Goal: Task Accomplishment & Management: Complete application form

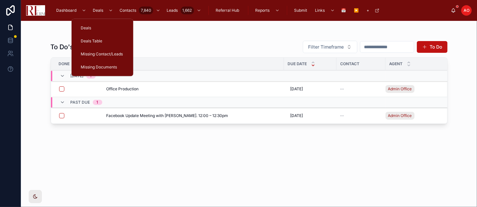
click at [106, 39] on div "Deals Table" at bounding box center [102, 41] width 46 height 10
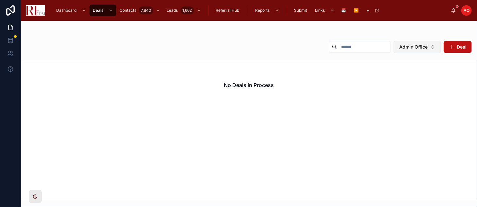
click at [423, 48] on span "Admin Office" at bounding box center [413, 47] width 28 height 7
click at [397, 74] on div "None" at bounding box center [417, 73] width 91 height 10
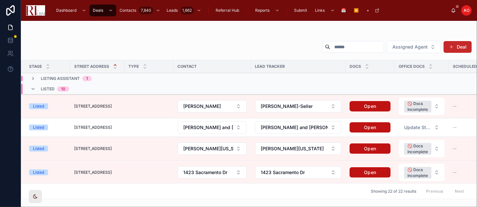
click at [450, 46] on span at bounding box center [451, 46] width 5 height 5
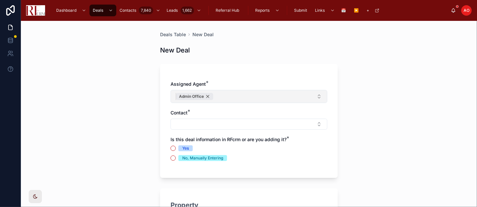
click at [205, 95] on div "Admin Office" at bounding box center [194, 96] width 37 height 7
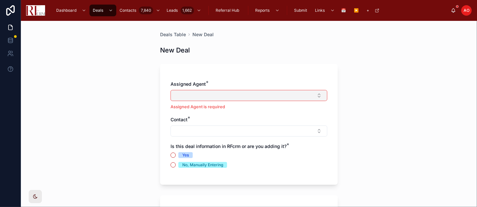
click at [205, 95] on button "Select Button" at bounding box center [249, 95] width 157 height 11
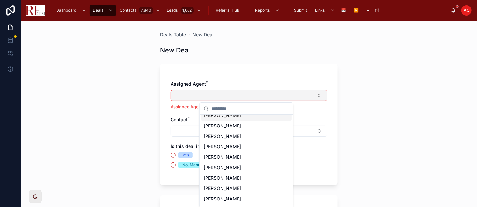
scroll to position [19, 0]
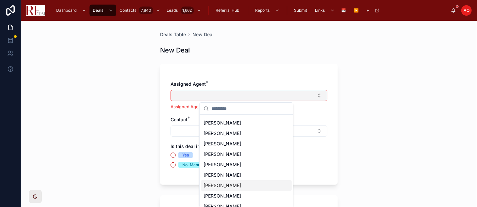
click at [286, 183] on div "[PERSON_NAME]" at bounding box center [246, 186] width 91 height 10
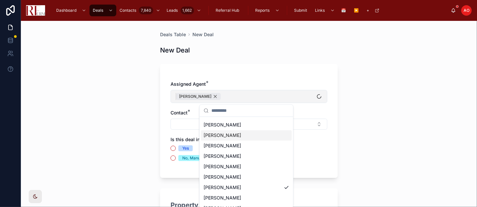
click at [204, 99] on div "[PERSON_NAME]" at bounding box center [198, 96] width 45 height 7
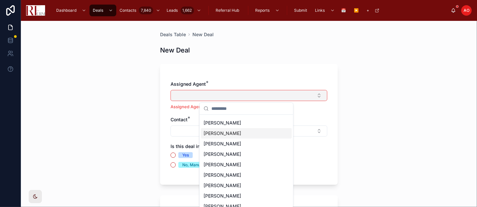
click at [215, 109] on input "text" at bounding box center [250, 109] width 78 height 12
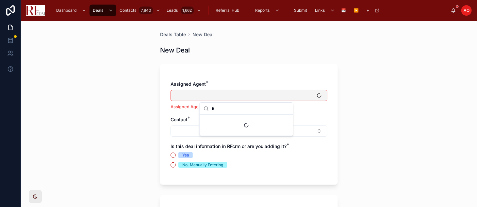
scroll to position [0, 0]
type input "*"
click at [320, 97] on button "Select Button" at bounding box center [249, 95] width 157 height 11
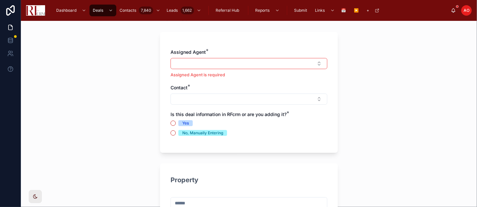
scroll to position [33, 0]
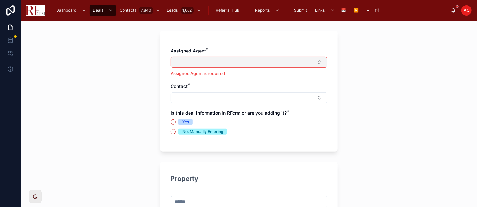
click at [314, 63] on button "Select Button" at bounding box center [249, 62] width 157 height 11
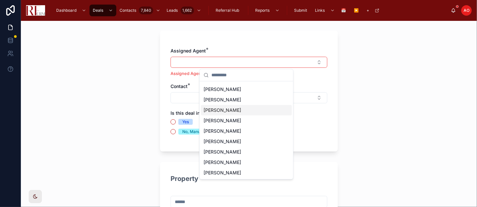
scroll to position [0, 0]
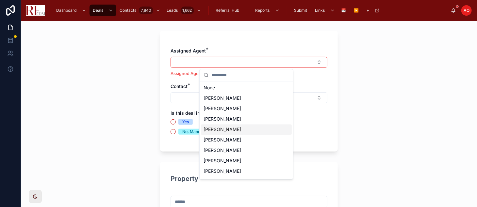
click at [118, 95] on div "Deals Table New Deal New Deal Assigned Agent * Assigned Agent is required Conta…" at bounding box center [249, 114] width 456 height 187
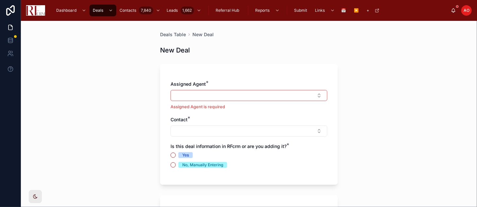
click at [271, 101] on div "Assigned Agent is required" at bounding box center [249, 100] width 157 height 20
click at [271, 99] on button "Select Button" at bounding box center [249, 95] width 157 height 11
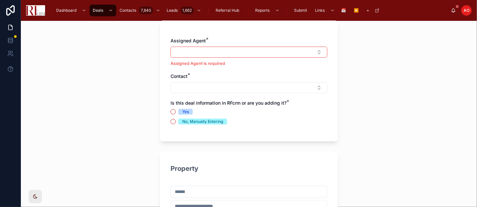
scroll to position [45, 0]
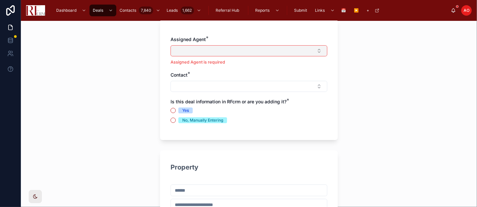
click at [321, 49] on button "Select Button" at bounding box center [249, 50] width 157 height 11
click at [135, 79] on div "Deals Table New Deal New Deal Assigned Agent * Assigned Agent is required Conta…" at bounding box center [249, 114] width 456 height 187
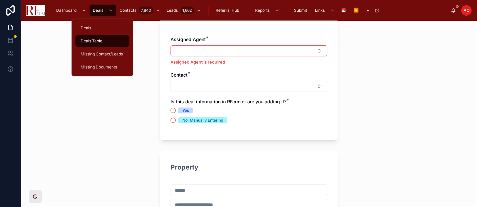
click at [100, 26] on div "Deals" at bounding box center [102, 28] width 46 height 10
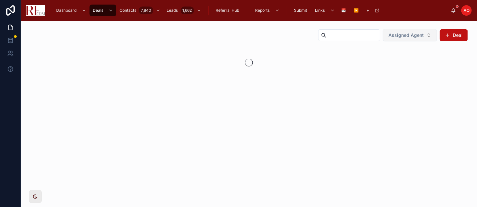
click at [425, 37] on button "Assigned Agent" at bounding box center [410, 35] width 54 height 12
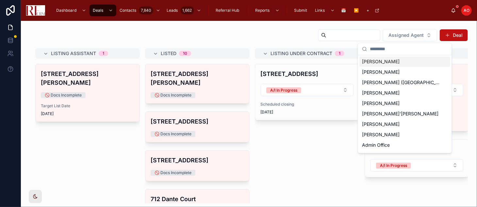
click at [372, 59] on span "[PERSON_NAME]" at bounding box center [381, 61] width 38 height 7
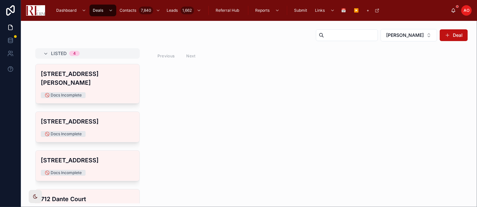
scroll to position [13, 0]
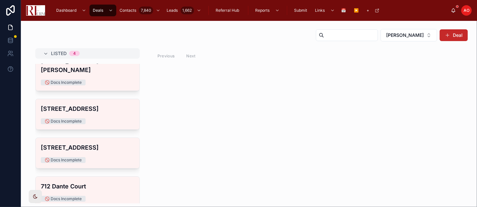
click at [450, 40] on button "Deal" at bounding box center [454, 35] width 28 height 12
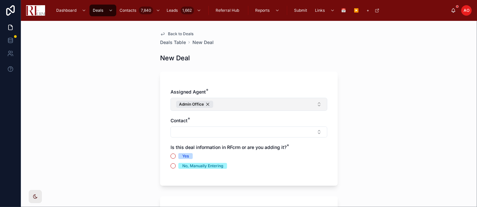
click at [274, 103] on button "Admin Office" at bounding box center [249, 104] width 157 height 13
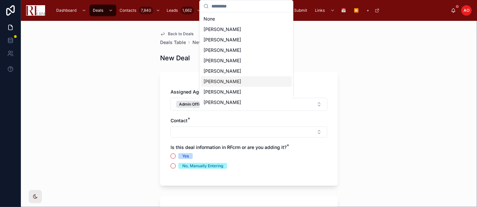
click at [401, 63] on div "Back to Deals Deals Table New Deal New Deal Assigned Agent * Admin Office Conta…" at bounding box center [249, 114] width 456 height 187
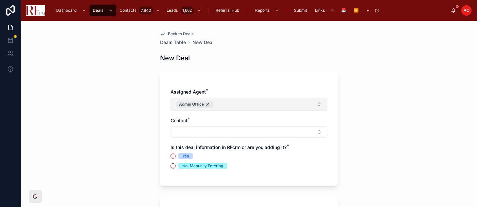
click at [205, 104] on div "Admin Office" at bounding box center [194, 104] width 37 height 7
click at [205, 105] on div "Admin Office" at bounding box center [194, 104] width 37 height 7
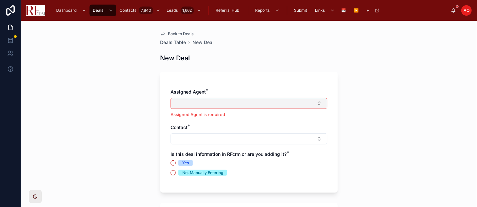
click at [205, 105] on button "Select Button" at bounding box center [249, 103] width 157 height 11
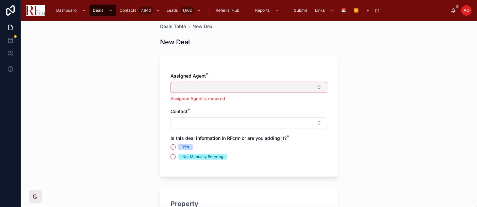
scroll to position [17, 0]
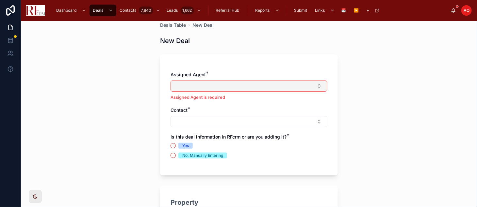
click at [316, 84] on button "Select Button" at bounding box center [249, 86] width 157 height 11
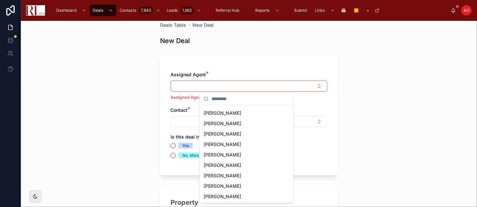
scroll to position [0, 0]
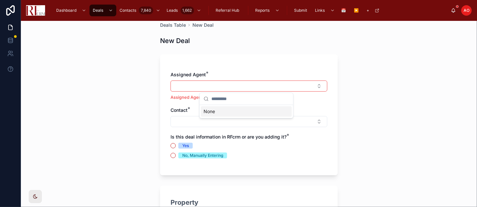
click at [407, 111] on div "Back to Deals Deals Table New Deal New Deal Assigned Agent * Assigned Agent is …" at bounding box center [249, 114] width 456 height 187
click at [100, 80] on div "Back to Deals Deals Table New Deal New Deal Assigned Agent * Assigned Agent is …" at bounding box center [249, 114] width 456 height 187
click at [170, 27] on span "Deals Table" at bounding box center [173, 25] width 26 height 7
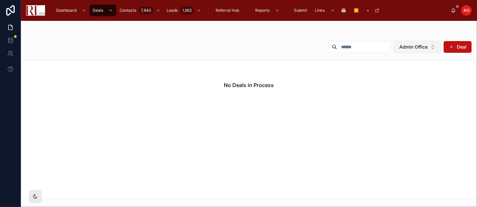
click at [416, 46] on span "Admin Office" at bounding box center [413, 47] width 28 height 7
click at [262, 23] on div "Admin Office Deal No Deals in Process" at bounding box center [249, 110] width 456 height 179
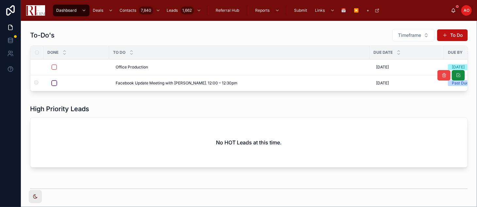
click at [52, 83] on button "button" at bounding box center [54, 83] width 5 height 5
